Goal: Check status: Check status

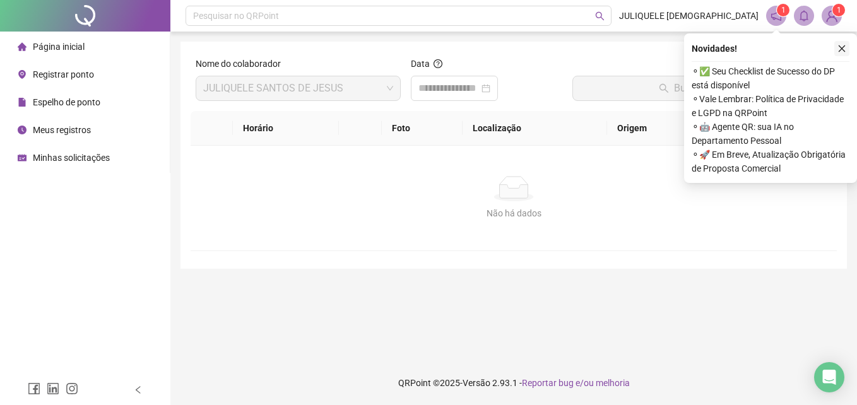
click at [845, 50] on icon "close" at bounding box center [841, 48] width 9 height 9
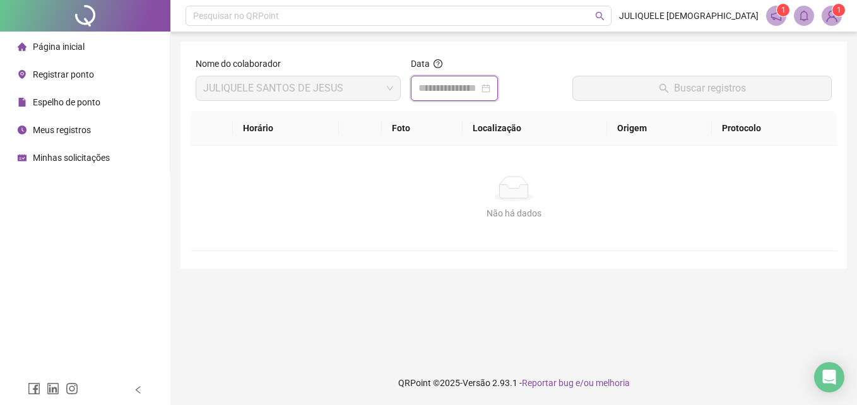
click at [453, 89] on input at bounding box center [448, 88] width 61 height 15
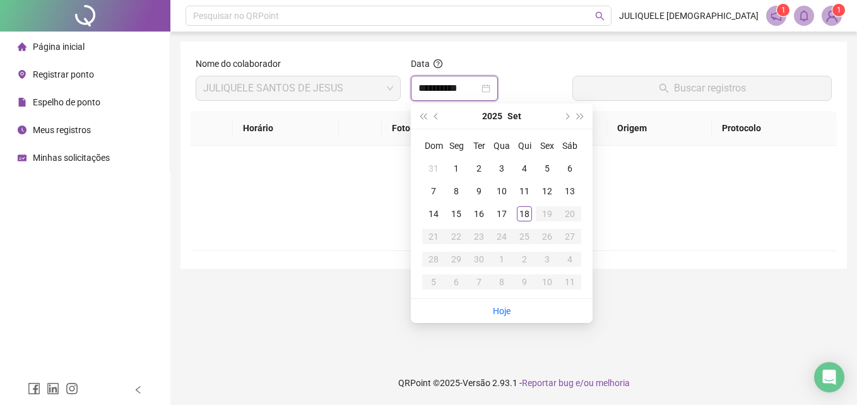
type input "**********"
click at [520, 209] on div "18" at bounding box center [524, 213] width 15 height 15
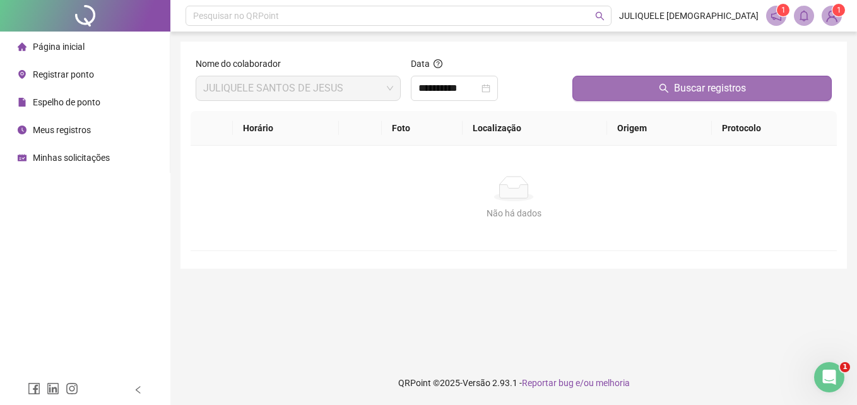
click at [641, 95] on button "Buscar registros" at bounding box center [701, 88] width 259 height 25
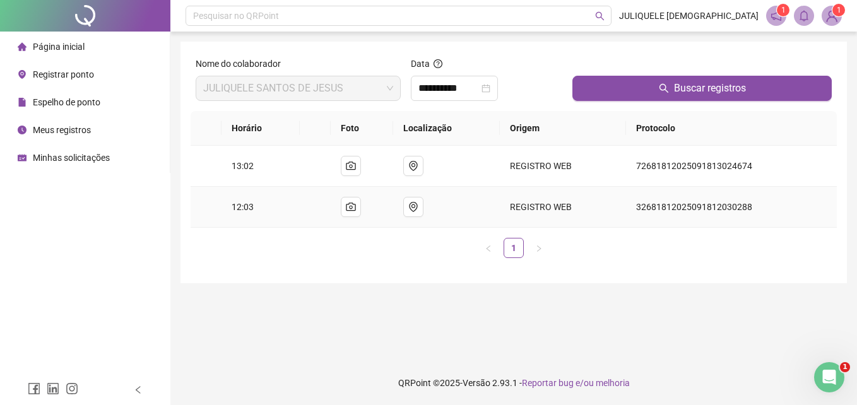
click at [244, 209] on span "12:03" at bounding box center [243, 207] width 22 height 10
drag, startPoint x: 244, startPoint y: 209, endPoint x: 240, endPoint y: 170, distance: 38.7
click at [240, 170] on span "13:02" at bounding box center [243, 166] width 22 height 10
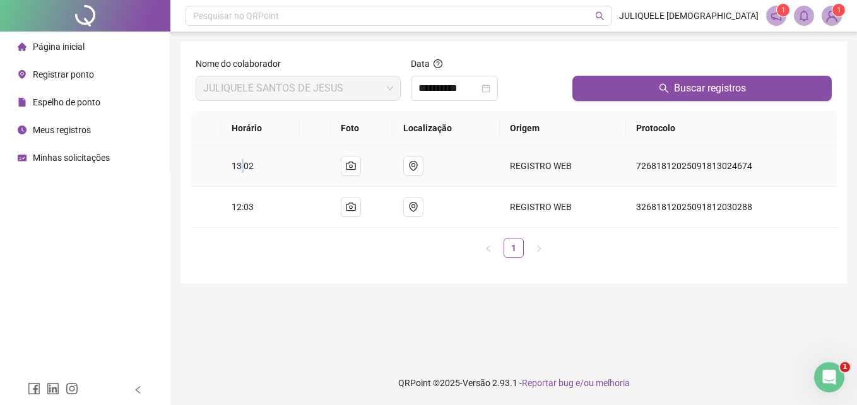
click at [240, 170] on span "13:02" at bounding box center [243, 166] width 22 height 10
click at [69, 158] on span "Minhas solicitações" at bounding box center [71, 158] width 77 height 10
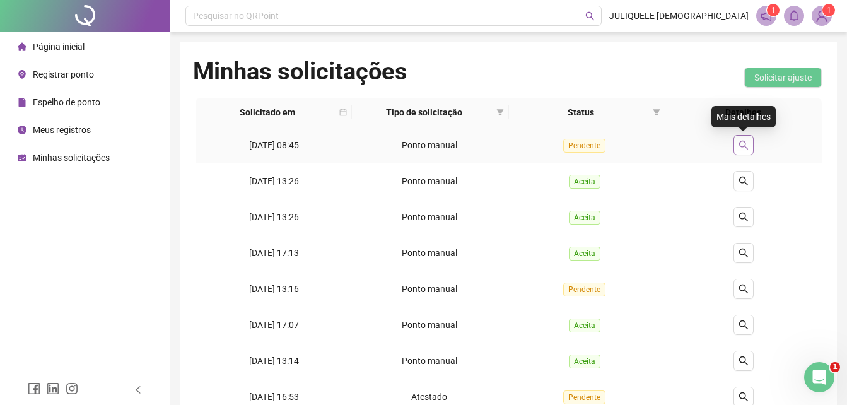
click at [745, 141] on icon "search" at bounding box center [744, 145] width 10 height 10
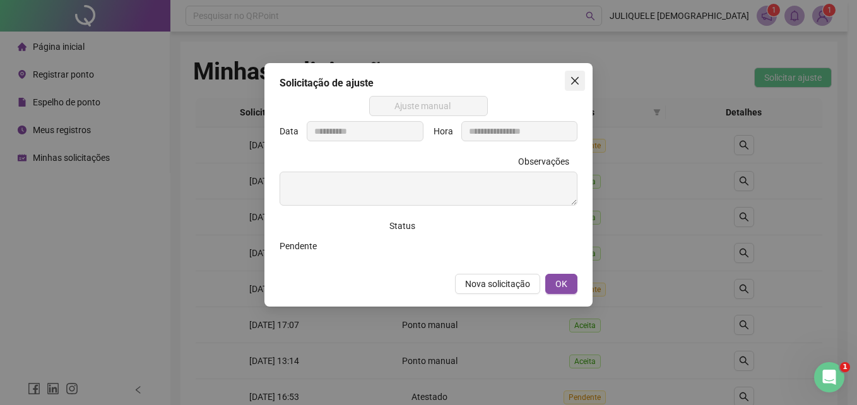
click at [574, 80] on icon "close" at bounding box center [575, 81] width 8 height 8
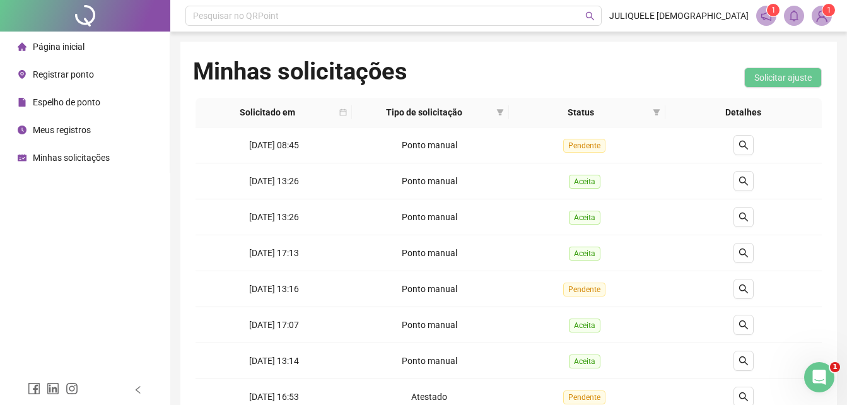
click at [50, 46] on span "Página inicial" at bounding box center [59, 47] width 52 height 10
